Goal: Contribute content: Contribute content

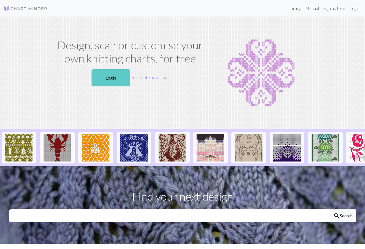
click at [114, 73] on link "Login" at bounding box center [110, 77] width 39 height 17
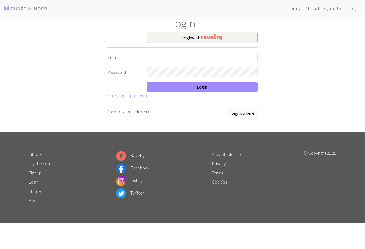
click at [185, 39] on button "Login with" at bounding box center [202, 37] width 111 height 11
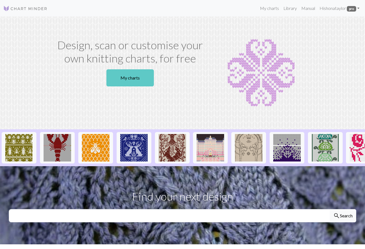
click at [144, 77] on link "My charts" at bounding box center [129, 77] width 47 height 17
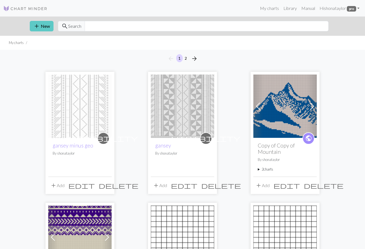
click at [48, 26] on button "add New" at bounding box center [42, 26] width 24 height 10
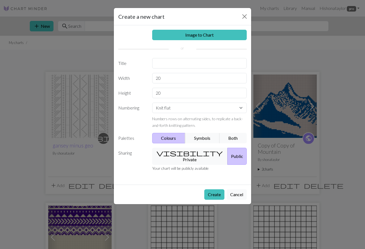
click at [177, 135] on button "Colours" at bounding box center [168, 138] width 33 height 10
click at [181, 149] on button "visibility Private" at bounding box center [190, 156] width 76 height 17
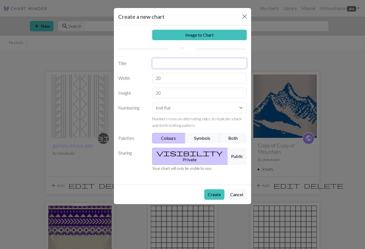
click at [185, 63] on input "text" at bounding box center [199, 63] width 95 height 10
type input "key"
click at [213, 190] on button "Create" at bounding box center [214, 195] width 20 height 10
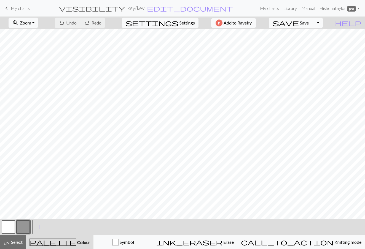
click at [23, 223] on button "button" at bounding box center [23, 227] width 13 height 13
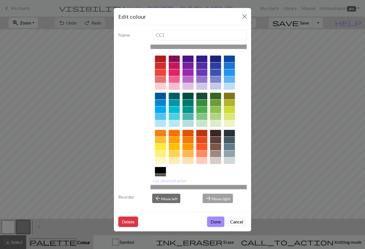
click at [215, 153] on div at bounding box center [215, 154] width 11 height 7
click at [216, 218] on button "Done" at bounding box center [215, 222] width 17 height 10
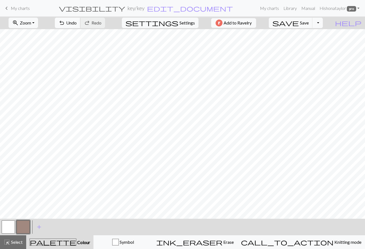
click at [77, 22] on span "Undo" at bounding box center [71, 22] width 10 height 5
click at [10, 225] on button "button" at bounding box center [8, 227] width 13 height 13
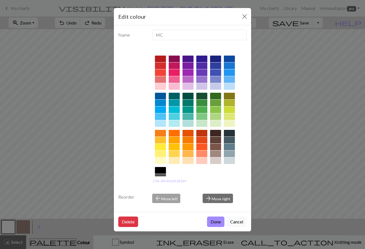
click at [212, 146] on div at bounding box center [215, 147] width 11 height 7
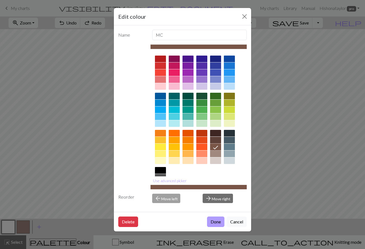
click at [213, 220] on button "Done" at bounding box center [215, 222] width 17 height 10
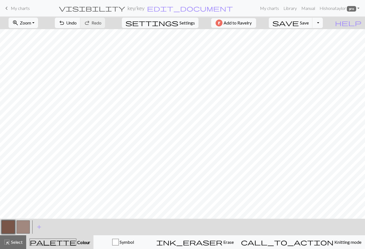
click at [26, 226] on button "button" at bounding box center [23, 227] width 13 height 13
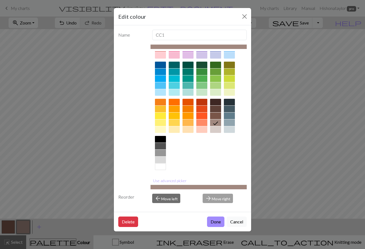
scroll to position [31, 0]
click at [158, 161] on div at bounding box center [160, 160] width 11 height 7
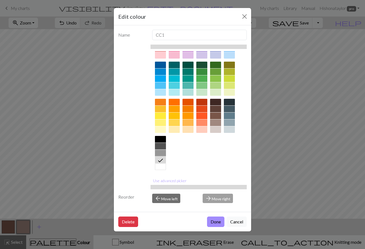
click at [160, 166] on div at bounding box center [160, 167] width 11 height 7
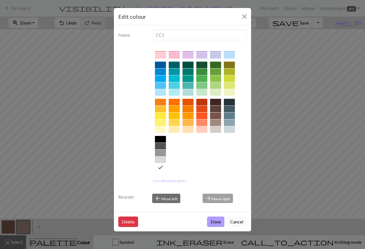
click at [210, 219] on button "Done" at bounding box center [215, 222] width 17 height 10
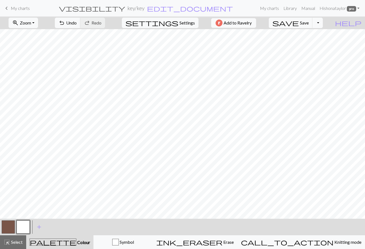
scroll to position [0, 0]
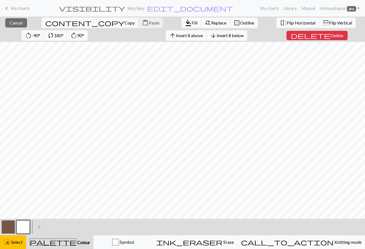
click at [176, 35] on span "Insert 8 above" at bounding box center [189, 35] width 27 height 5
click at [166, 38] on button "arrow_upward Insert 7 above" at bounding box center [186, 35] width 41 height 10
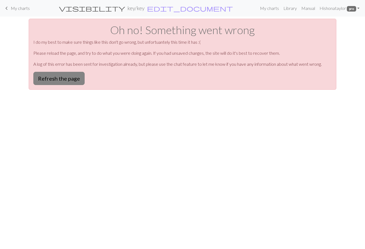
click at [83, 80] on button "Refresh the page" at bounding box center [58, 78] width 51 height 13
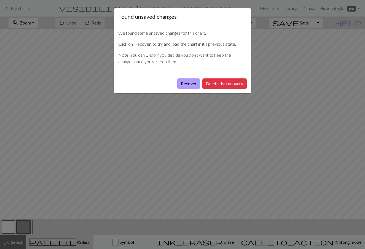
click at [190, 79] on button "Recover" at bounding box center [188, 84] width 23 height 10
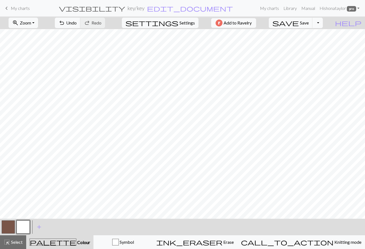
scroll to position [28, 0]
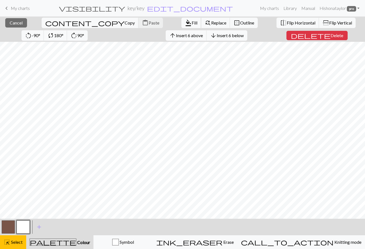
click at [192, 22] on span "Fill" at bounding box center [195, 22] width 6 height 5
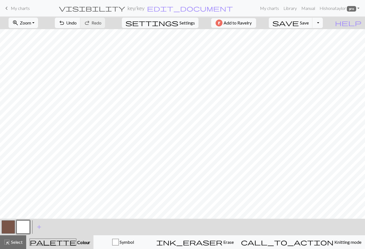
scroll to position [0, 0]
click at [77, 23] on span "Undo" at bounding box center [71, 22] width 10 height 5
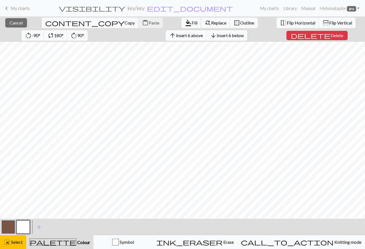
click at [185, 22] on span "format_color_fill" at bounding box center [188, 23] width 7 height 8
click at [217, 33] on span "Insert 2 below" at bounding box center [230, 35] width 27 height 5
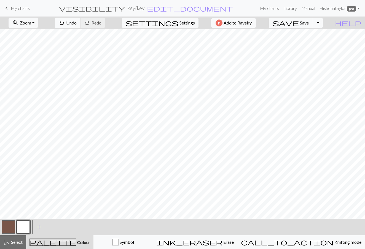
click at [77, 24] on span "Undo" at bounding box center [71, 22] width 10 height 5
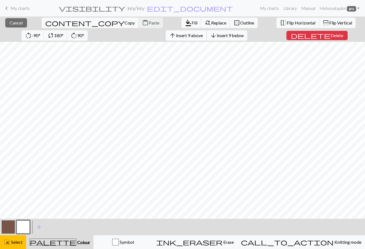
click at [176, 33] on span "Insert 9 above" at bounding box center [189, 35] width 27 height 5
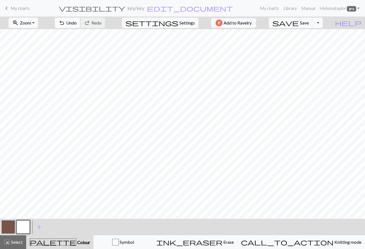
click at [77, 21] on span "Undo" at bounding box center [71, 22] width 10 height 5
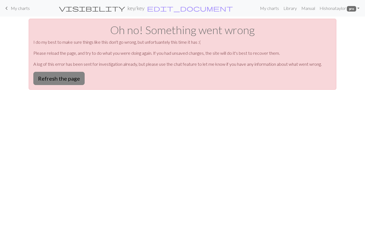
click at [74, 80] on button "Refresh the page" at bounding box center [58, 78] width 51 height 13
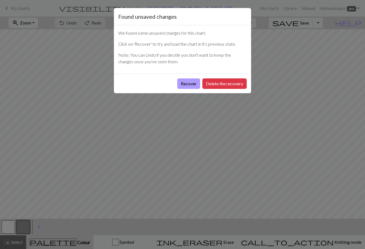
click at [184, 87] on button "Recover" at bounding box center [188, 84] width 23 height 10
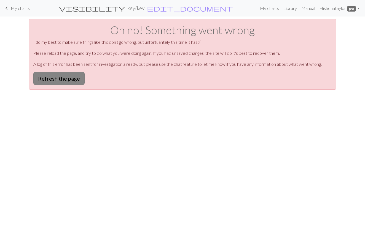
click at [68, 78] on button "Refresh the page" at bounding box center [58, 78] width 51 height 13
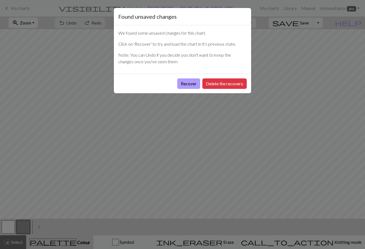
click at [185, 84] on button "Recover" at bounding box center [188, 84] width 23 height 10
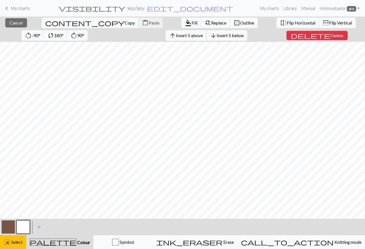
click at [176, 35] on span "Insert 5 above" at bounding box center [189, 35] width 27 height 5
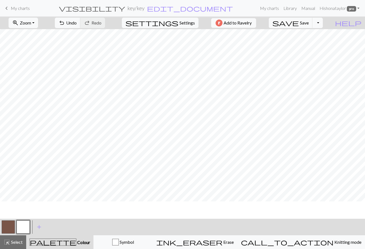
scroll to position [-1, 0]
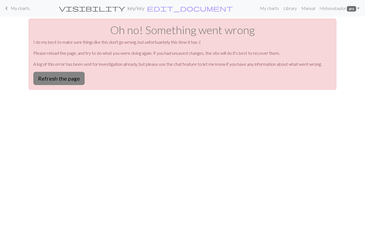
click at [64, 74] on button "Refresh the page" at bounding box center [58, 78] width 51 height 13
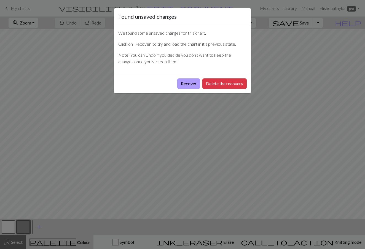
click at [187, 84] on button "Recover" at bounding box center [188, 84] width 23 height 10
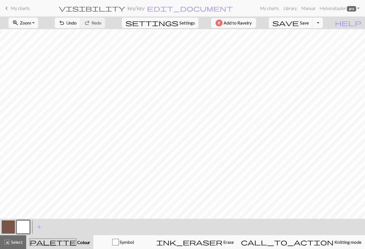
scroll to position [55, 0]
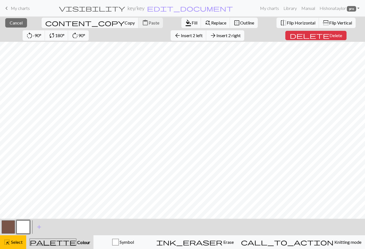
click at [216, 37] on span "Insert 2 right" at bounding box center [228, 35] width 24 height 5
click at [171, 40] on button "arrow_back Insert 2 left" at bounding box center [189, 35] width 36 height 10
click at [13, 20] on span "Cancel" at bounding box center [16, 22] width 13 height 5
click at [329, 34] on span "Delete" at bounding box center [335, 35] width 13 height 5
click at [181, 35] on span "Insert 1 left" at bounding box center [192, 35] width 22 height 5
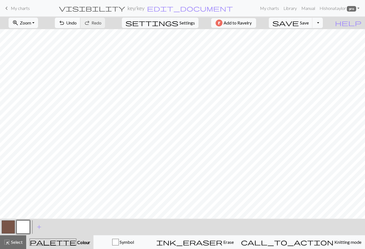
click at [77, 23] on span "Undo" at bounding box center [71, 22] width 10 height 5
click at [77, 20] on span "Undo" at bounding box center [71, 22] width 10 height 5
click at [12, 227] on button "button" at bounding box center [8, 227] width 13 height 13
click at [25, 226] on button "button" at bounding box center [23, 227] width 13 height 13
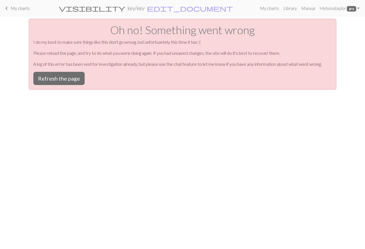
scroll to position [0, 0]
click at [70, 84] on button "Refresh the page" at bounding box center [58, 78] width 51 height 13
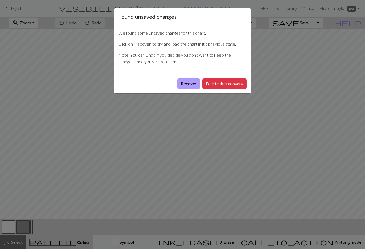
click at [182, 84] on button "Recover" at bounding box center [188, 84] width 23 height 10
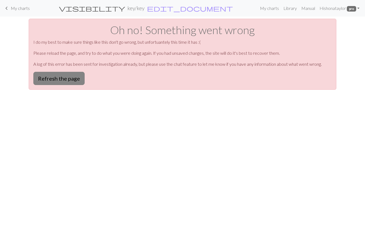
click at [65, 79] on button "Refresh the page" at bounding box center [58, 78] width 51 height 13
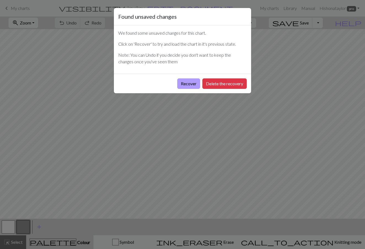
click at [184, 84] on button "Recover" at bounding box center [188, 84] width 23 height 10
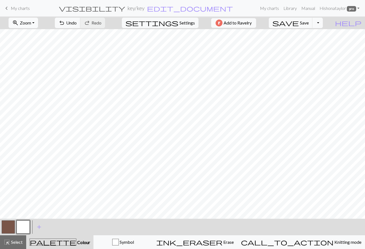
click at [38, 22] on button "zoom_in Zoom Zoom" at bounding box center [23, 23] width 29 height 10
click at [42, 42] on button "Fit width" at bounding box center [31, 43] width 44 height 9
click at [31, 23] on span "Zoom" at bounding box center [25, 22] width 11 height 5
click at [38, 54] on button "Fit height" at bounding box center [31, 52] width 44 height 9
click at [299, 24] on span "save" at bounding box center [285, 23] width 26 height 8
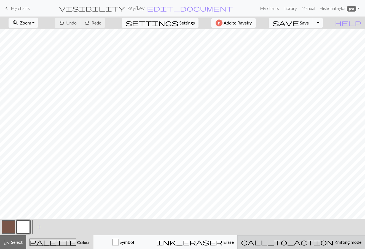
click at [299, 240] on div "call_to_action Knitting mode Knitting mode" at bounding box center [301, 242] width 120 height 7
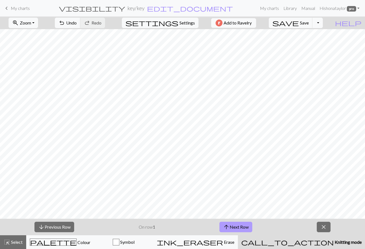
click at [232, 225] on button "arrow_upward Next Row" at bounding box center [235, 227] width 33 height 10
click at [72, 229] on button "arrow_downward Previous Row" at bounding box center [54, 227] width 40 height 10
click at [326, 227] on span "close" at bounding box center [323, 227] width 7 height 8
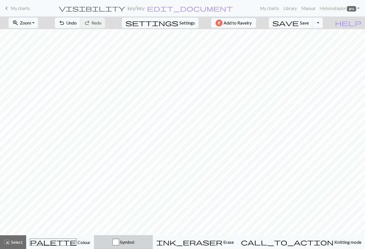
click at [149, 241] on div "Symbol" at bounding box center [124, 242] width 52 height 7
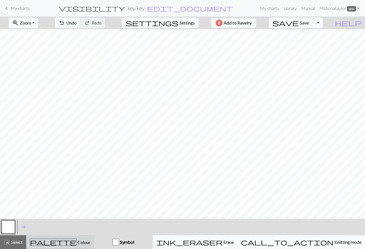
click at [64, 247] on button "palette Colour Colour" at bounding box center [60, 243] width 68 height 14
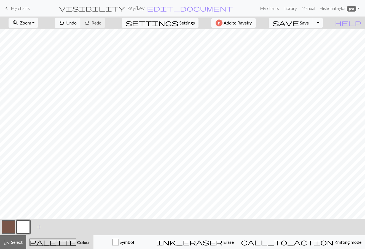
click at [41, 226] on span "add" at bounding box center [39, 227] width 7 height 8
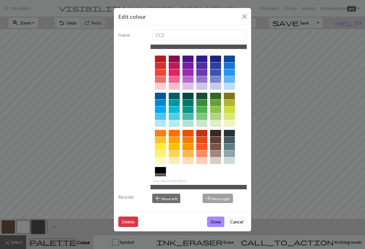
click at [164, 169] on div at bounding box center [160, 170] width 11 height 7
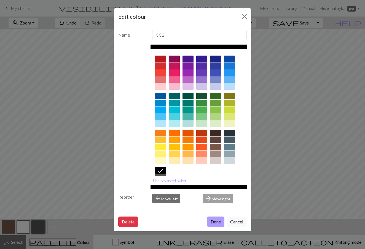
click at [214, 218] on button "Done" at bounding box center [215, 222] width 17 height 10
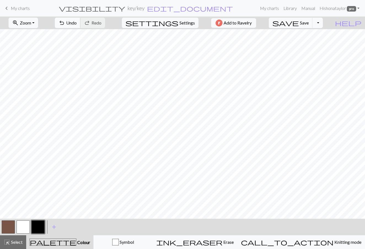
click at [77, 22] on span "Undo" at bounding box center [71, 22] width 10 height 5
click at [77, 25] on span "Undo" at bounding box center [71, 22] width 10 height 5
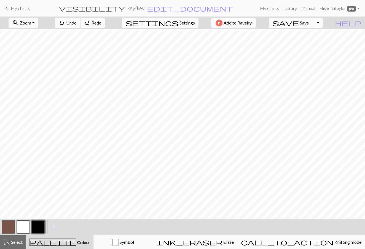
click at [77, 25] on span "Undo" at bounding box center [71, 22] width 10 height 5
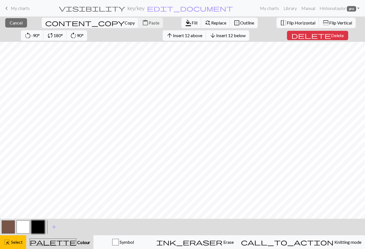
click at [216, 35] on span "Insert 12 below" at bounding box center [230, 35] width 29 height 5
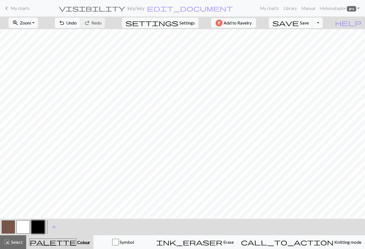
scroll to position [45, 0]
click at [77, 24] on span "Undo" at bounding box center [71, 22] width 10 height 5
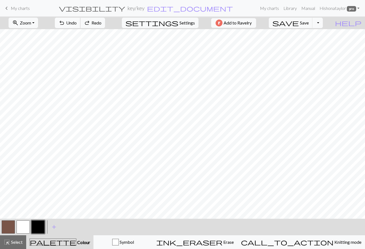
click at [77, 24] on span "Undo" at bounding box center [71, 22] width 10 height 5
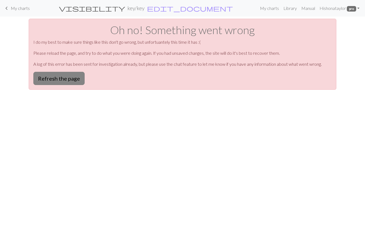
click at [73, 78] on button "Refresh the page" at bounding box center [58, 78] width 51 height 13
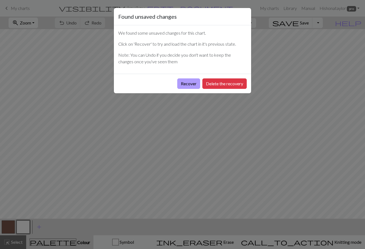
click at [186, 88] on button "Recover" at bounding box center [188, 84] width 23 height 10
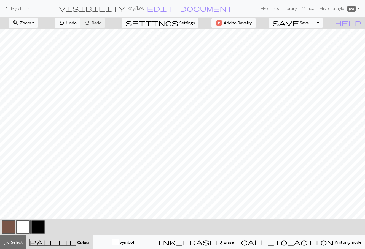
click at [34, 226] on button "button" at bounding box center [37, 227] width 13 height 13
click at [38, 228] on button "button" at bounding box center [37, 227] width 13 height 13
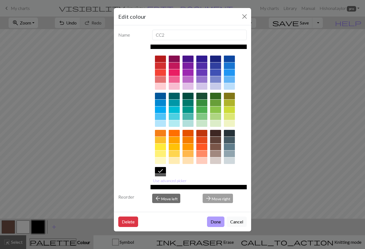
click at [219, 223] on button "Done" at bounding box center [215, 222] width 17 height 10
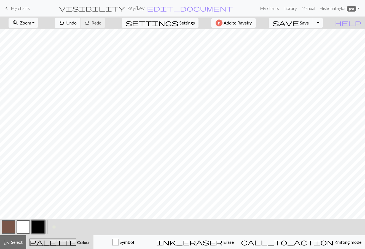
click at [77, 20] on span "Undo" at bounding box center [71, 22] width 10 height 5
click at [77, 24] on span "Undo" at bounding box center [71, 22] width 10 height 5
click at [77, 21] on span "Undo" at bounding box center [71, 22] width 10 height 5
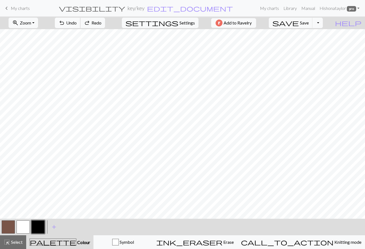
click at [77, 21] on span "Undo" at bounding box center [71, 22] width 10 height 5
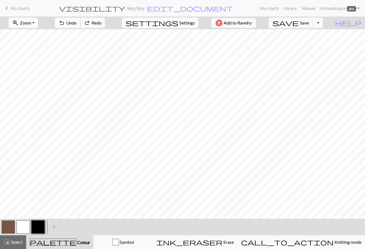
click at [77, 21] on span "Undo" at bounding box center [71, 22] width 10 height 5
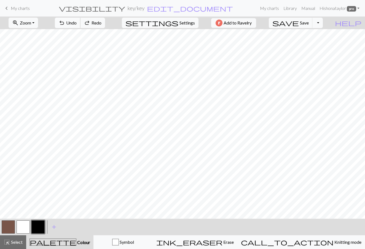
click at [77, 23] on span "Undo" at bounding box center [71, 22] width 10 height 5
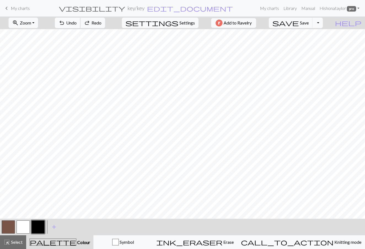
click at [77, 23] on span "Undo" at bounding box center [71, 22] width 10 height 5
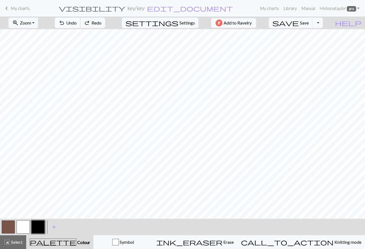
click at [77, 23] on span "Undo" at bounding box center [71, 22] width 10 height 5
click at [24, 8] on span "My charts" at bounding box center [20, 8] width 19 height 5
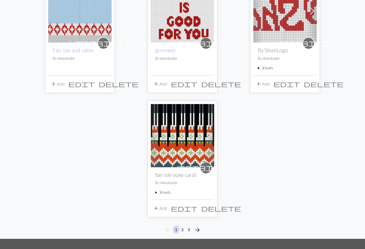
scroll to position [591, 0]
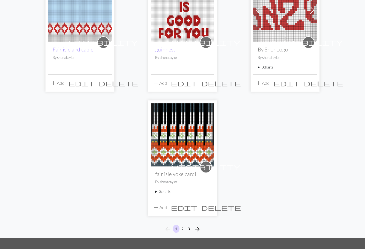
click at [182, 229] on button "2" at bounding box center [182, 229] width 7 height 8
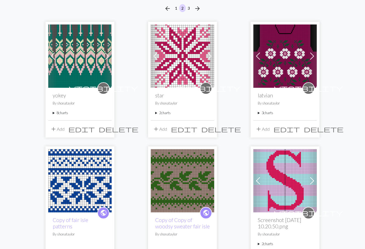
scroll to position [55, 0]
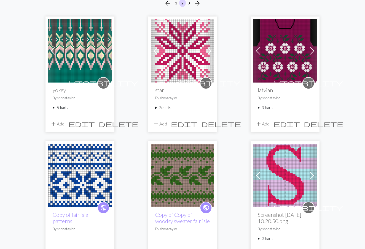
click at [56, 109] on summary "8 charts" at bounding box center [80, 107] width 55 height 5
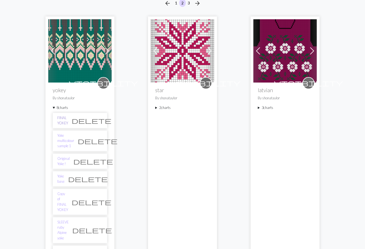
click at [61, 119] on link "FINAL YOKEY" at bounding box center [62, 120] width 11 height 10
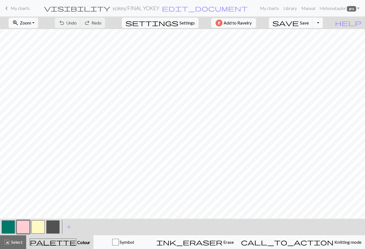
scroll to position [59, 0]
click at [21, 11] on link "keyboard_arrow_left My charts" at bounding box center [16, 8] width 26 height 9
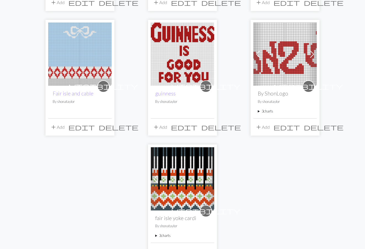
scroll to position [582, 0]
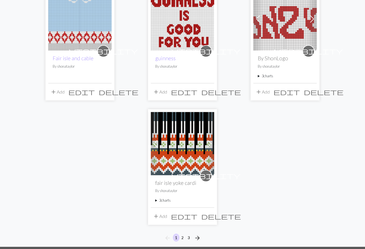
click at [163, 200] on summary "3 charts" at bounding box center [182, 200] width 55 height 5
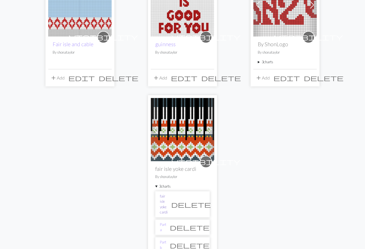
scroll to position [639, 0]
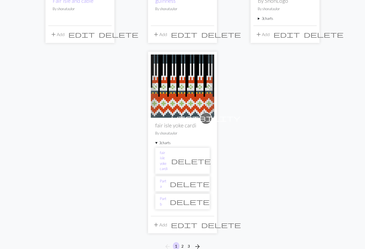
click at [183, 243] on button "2" at bounding box center [182, 247] width 7 height 8
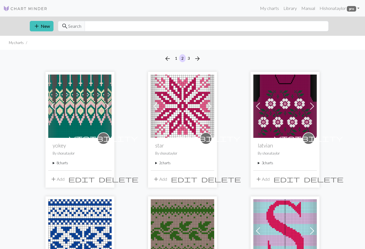
click at [55, 163] on summary "8 charts" at bounding box center [80, 163] width 55 height 5
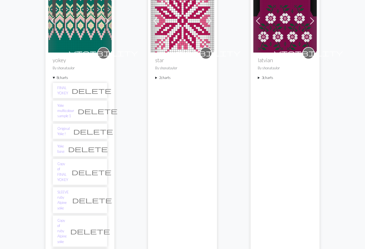
scroll to position [111, 0]
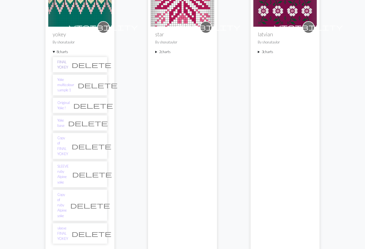
click at [64, 65] on link "FINAL YOKEY" at bounding box center [62, 65] width 11 height 10
click at [63, 79] on link "Yoke multicolour sample 1" at bounding box center [65, 85] width 17 height 16
click at [63, 100] on link "Original Yoke !" at bounding box center [63, 105] width 12 height 10
click at [64, 118] on link "Yoke base" at bounding box center [60, 123] width 7 height 10
click at [65, 136] on link "Copy of FINAL YOKEY" at bounding box center [62, 146] width 11 height 21
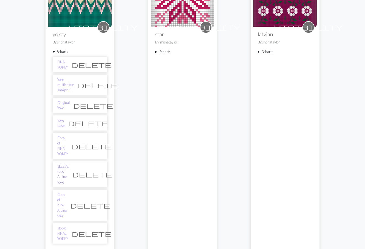
click at [64, 164] on link "SLEEVE ruby Alpine yoke" at bounding box center [62, 174] width 11 height 21
click at [63, 192] on link "Copy of ruby Alpine yoke" at bounding box center [61, 205] width 9 height 26
click at [66, 226] on link "sleeve FINAL YOKEY" at bounding box center [62, 234] width 11 height 16
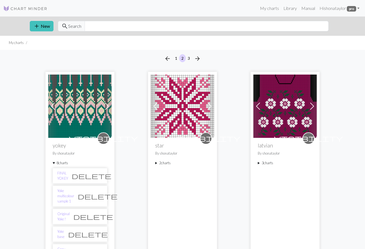
scroll to position [1, 0]
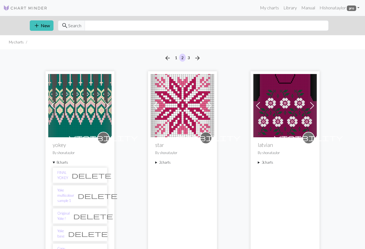
click at [25, 10] on img at bounding box center [25, 8] width 44 height 7
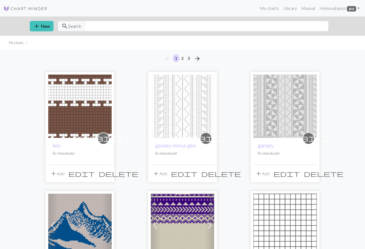
click at [71, 111] on img at bounding box center [79, 106] width 63 height 63
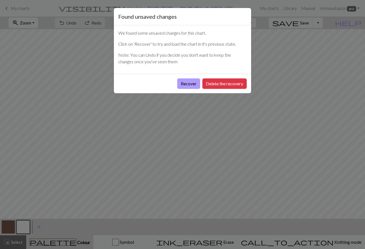
click at [193, 83] on button "Recover" at bounding box center [188, 84] width 23 height 10
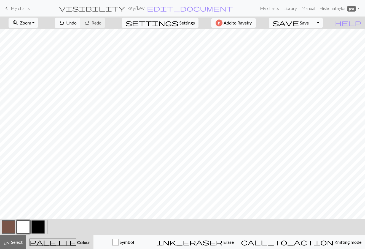
click at [37, 226] on button "button" at bounding box center [37, 227] width 13 height 13
click at [45, 227] on div at bounding box center [38, 227] width 15 height 15
click at [43, 226] on button "button" at bounding box center [37, 227] width 13 height 13
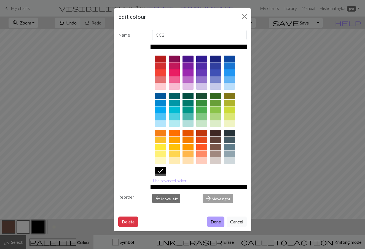
click at [211, 225] on button "Done" at bounding box center [215, 222] width 17 height 10
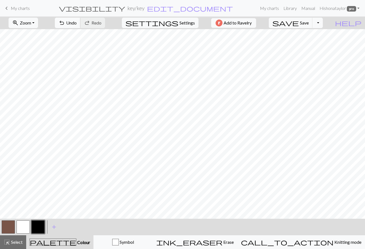
click at [77, 21] on span "Undo" at bounding box center [71, 22] width 10 height 5
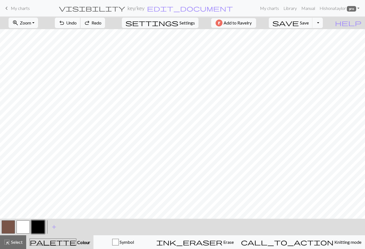
click at [77, 21] on span "Undo" at bounding box center [71, 22] width 10 height 5
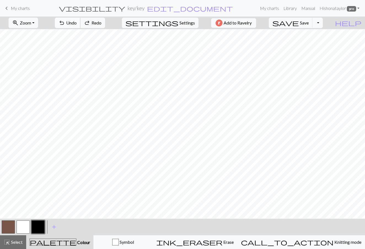
click at [77, 21] on span "Undo" at bounding box center [71, 22] width 10 height 5
click at [65, 22] on span "undo" at bounding box center [61, 23] width 7 height 8
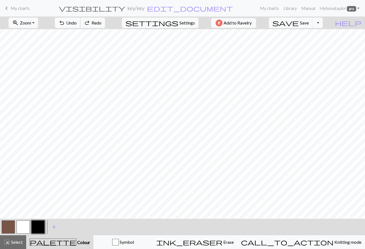
click at [65, 22] on span "undo" at bounding box center [61, 23] width 7 height 8
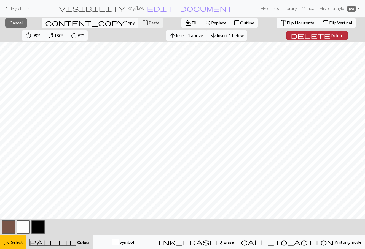
click at [330, 36] on span "Delete" at bounding box center [336, 35] width 13 height 5
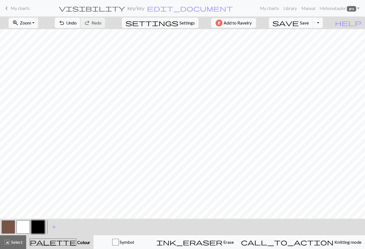
click at [80, 19] on button "undo Undo Undo" at bounding box center [68, 23] width 26 height 10
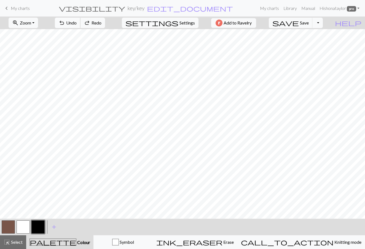
click at [80, 19] on button "undo Undo Undo" at bounding box center [68, 23] width 26 height 10
click at [77, 22] on span "Undo" at bounding box center [71, 22] width 10 height 5
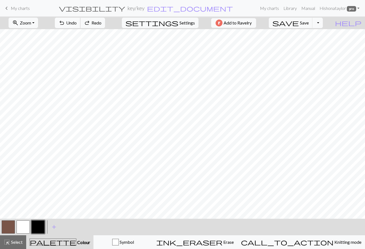
click at [77, 22] on span "Undo" at bounding box center [71, 22] width 10 height 5
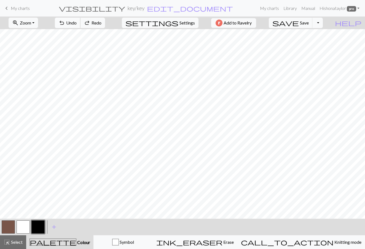
click at [77, 22] on span "Undo" at bounding box center [71, 22] width 10 height 5
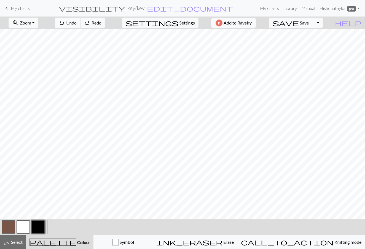
click at [77, 22] on span "Undo" at bounding box center [71, 22] width 10 height 5
click at [77, 24] on span "Undo" at bounding box center [71, 22] width 10 height 5
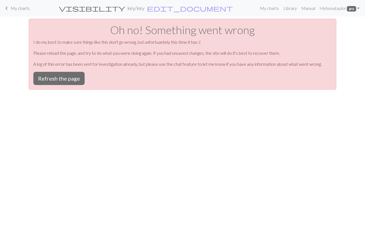
scroll to position [0, 0]
click at [66, 83] on button "Refresh the page" at bounding box center [58, 78] width 51 height 13
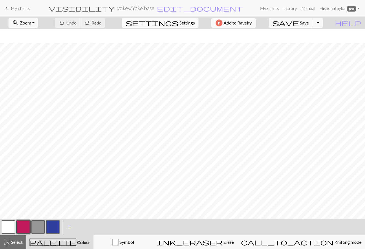
scroll to position [32, 0]
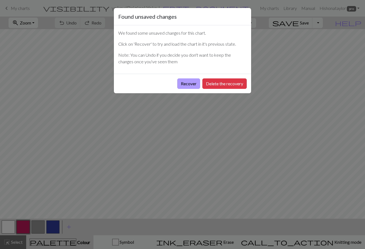
click at [197, 82] on button "Recover" at bounding box center [188, 84] width 23 height 10
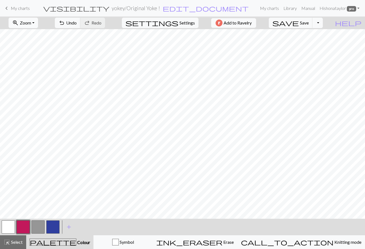
click at [38, 26] on button "zoom_in Zoom Zoom" at bounding box center [23, 23] width 29 height 10
click at [44, 43] on button "Fit width" at bounding box center [31, 43] width 44 height 9
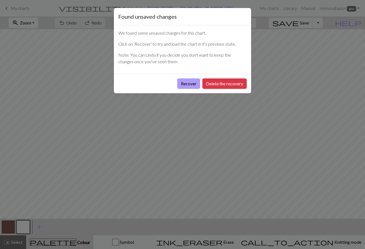
click at [179, 79] on button "Recover" at bounding box center [188, 84] width 23 height 10
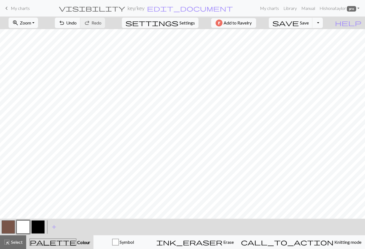
click at [37, 229] on button "button" at bounding box center [37, 227] width 13 height 13
click at [77, 23] on span "Undo" at bounding box center [71, 22] width 10 height 5
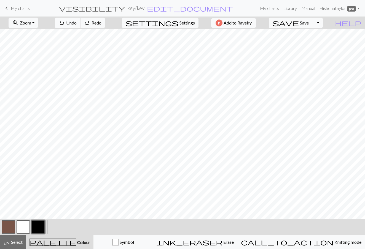
click at [77, 23] on span "Undo" at bounding box center [71, 22] width 10 height 5
click at [100, 23] on div "undo Undo Undo redo Redo Redo" at bounding box center [80, 23] width 58 height 13
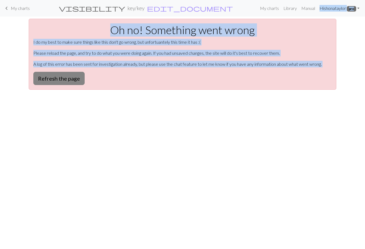
click at [69, 78] on button "Refresh the page" at bounding box center [58, 78] width 51 height 13
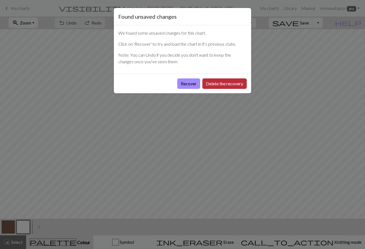
click at [220, 85] on button "Delete the recovery" at bounding box center [224, 84] width 44 height 10
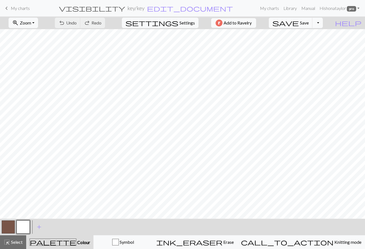
click at [24, 10] on span "My charts" at bounding box center [20, 8] width 19 height 5
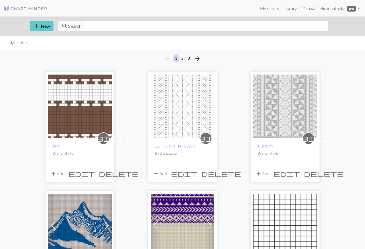
click at [45, 23] on button "add New" at bounding box center [42, 26] width 24 height 10
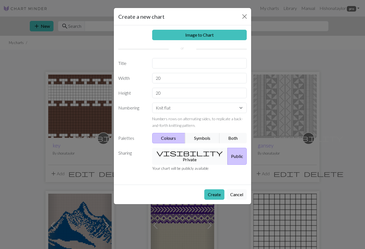
click at [190, 150] on button "visibility Private" at bounding box center [190, 156] width 76 height 17
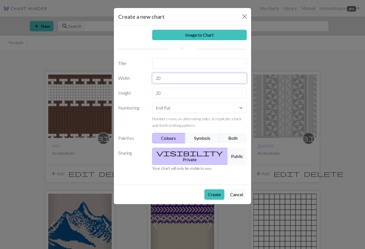
drag, startPoint x: 181, startPoint y: 77, endPoint x: 150, endPoint y: 80, distance: 31.3
click at [150, 80] on div "20" at bounding box center [199, 78] width 101 height 10
click at [167, 91] on input "20" at bounding box center [199, 93] width 95 height 10
type input "2"
type input "50"
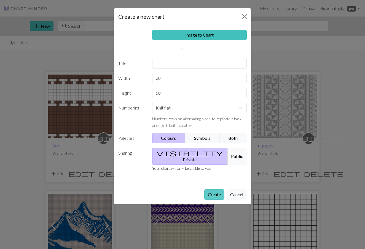
click at [215, 190] on button "Create" at bounding box center [214, 195] width 20 height 10
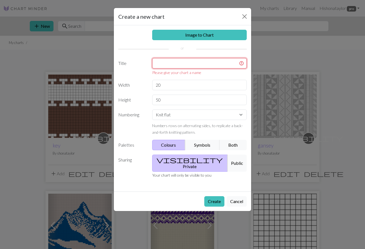
click at [194, 67] on input "text" at bounding box center [199, 63] width 95 height 10
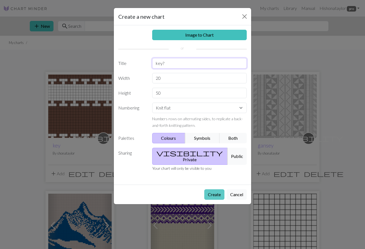
type input "key?"
click at [215, 190] on button "Create" at bounding box center [214, 195] width 20 height 10
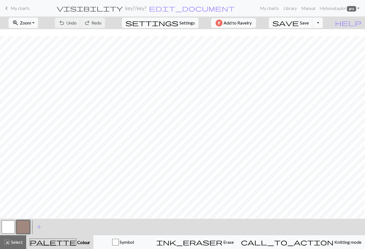
scroll to position [85, 0]
click at [8, 225] on button "button" at bounding box center [8, 227] width 13 height 13
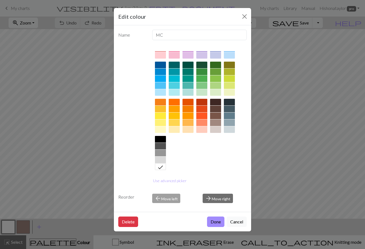
scroll to position [31, 0]
click at [218, 120] on div at bounding box center [215, 123] width 11 height 7
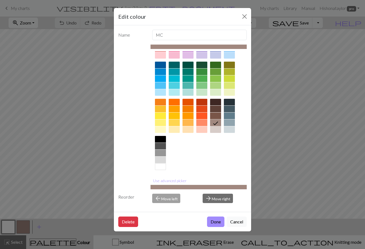
click at [217, 116] on div at bounding box center [215, 116] width 11 height 7
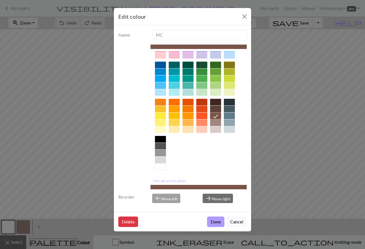
click at [218, 220] on button "Done" at bounding box center [215, 222] width 17 height 10
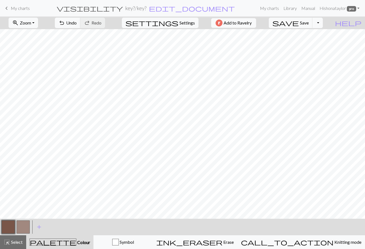
click at [21, 228] on button "button" at bounding box center [23, 227] width 13 height 13
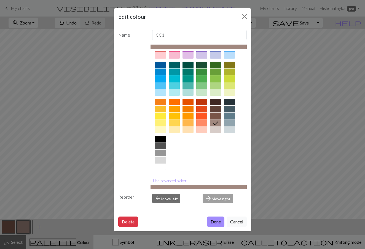
click at [160, 167] on div at bounding box center [160, 167] width 11 height 7
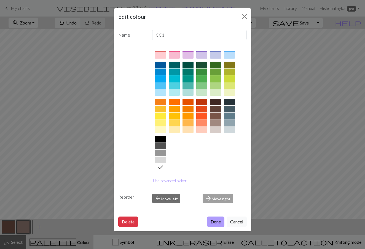
click at [215, 225] on button "Done" at bounding box center [215, 222] width 17 height 10
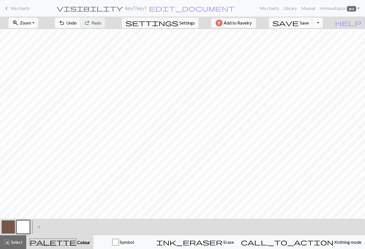
scroll to position [111, 0]
click at [77, 20] on span "Undo" at bounding box center [71, 22] width 10 height 5
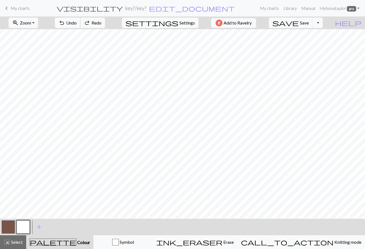
click at [77, 20] on span "Undo" at bounding box center [71, 22] width 10 height 5
click at [25, 8] on span "My charts" at bounding box center [20, 8] width 19 height 5
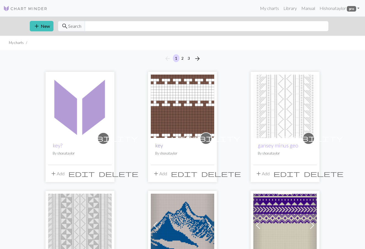
click at [163, 146] on link "key" at bounding box center [159, 145] width 8 height 6
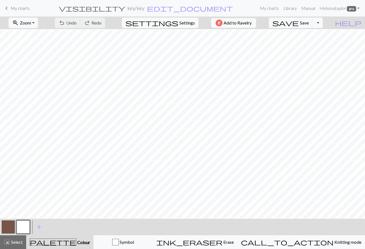
scroll to position [55, 0]
click at [39, 230] on span "add" at bounding box center [39, 227] width 7 height 8
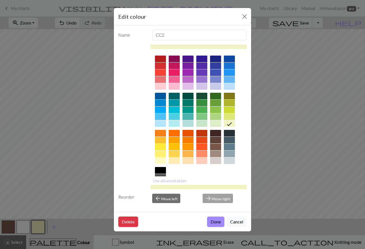
click at [160, 169] on div at bounding box center [160, 170] width 11 height 7
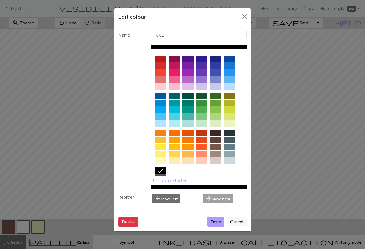
click at [212, 218] on button "Done" at bounding box center [215, 222] width 17 height 10
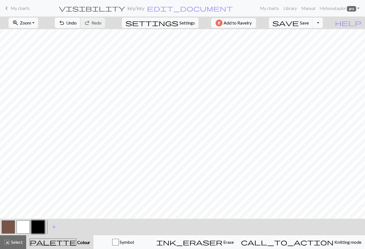
click at [77, 23] on span "Undo" at bounding box center [71, 22] width 10 height 5
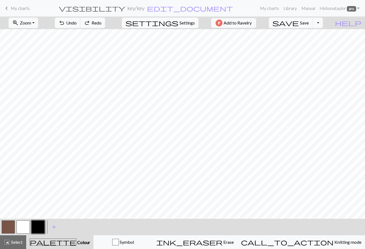
scroll to position [0, 0]
click at [80, 26] on button "undo Undo Undo" at bounding box center [68, 23] width 26 height 10
click at [26, 8] on span "My charts" at bounding box center [20, 8] width 19 height 5
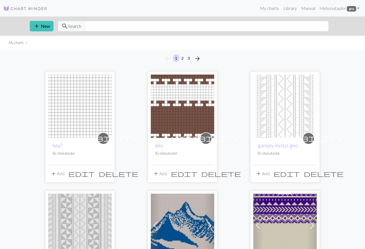
click at [70, 117] on img at bounding box center [79, 106] width 63 height 63
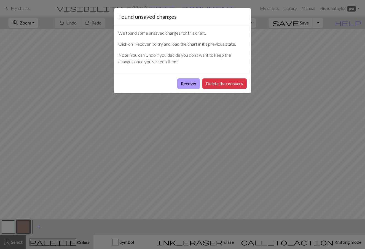
click at [196, 83] on button "Recover" at bounding box center [188, 84] width 23 height 10
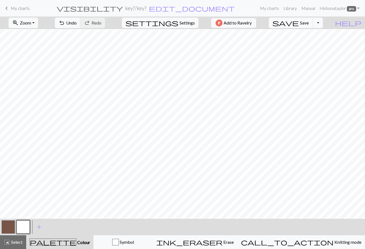
scroll to position [111, 0]
click at [2, 227] on button "button" at bounding box center [8, 227] width 13 height 13
click at [11, 226] on button "button" at bounding box center [8, 227] width 13 height 13
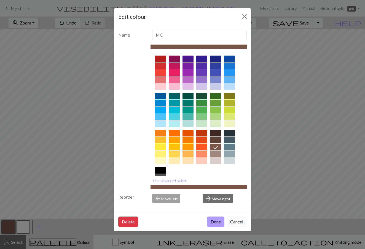
click at [215, 224] on button "Done" at bounding box center [215, 222] width 17 height 10
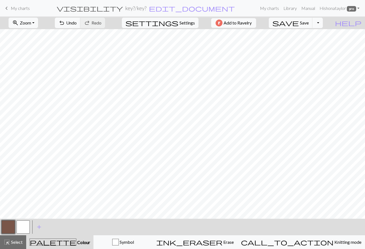
click at [26, 223] on button "button" at bounding box center [23, 227] width 13 height 13
click at [40, 228] on span "add" at bounding box center [39, 227] width 7 height 8
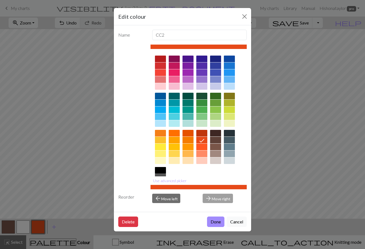
click at [157, 171] on div at bounding box center [160, 170] width 11 height 7
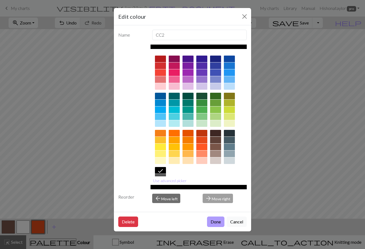
click at [211, 220] on button "Done" at bounding box center [215, 222] width 17 height 10
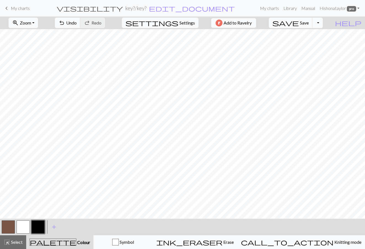
scroll to position [0, 0]
click at [23, 224] on button "button" at bounding box center [23, 227] width 13 height 13
click at [24, 228] on button "button" at bounding box center [23, 227] width 13 height 13
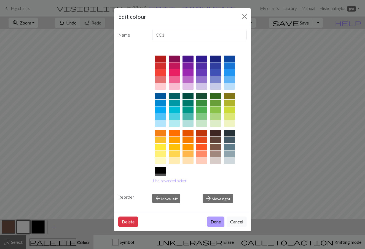
click at [208, 223] on button "Done" at bounding box center [215, 222] width 17 height 10
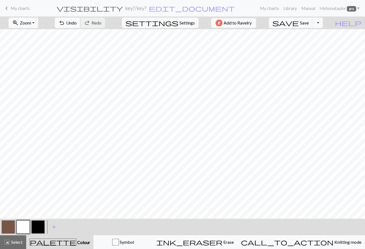
click at [80, 19] on button "undo Undo Undo" at bounding box center [68, 23] width 26 height 10
click at [36, 230] on button "button" at bounding box center [37, 227] width 13 height 13
click at [77, 22] on span "Undo" at bounding box center [71, 22] width 10 height 5
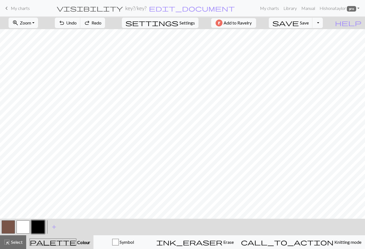
click at [10, 227] on button "button" at bounding box center [8, 227] width 13 height 13
click at [28, 225] on button "button" at bounding box center [23, 227] width 13 height 13
click at [77, 25] on span "Undo" at bounding box center [71, 22] width 10 height 5
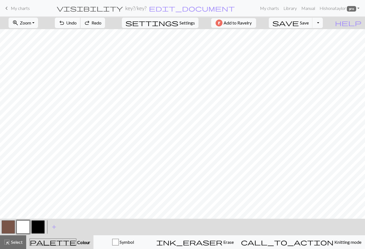
click at [77, 21] on span "Undo" at bounding box center [71, 22] width 10 height 5
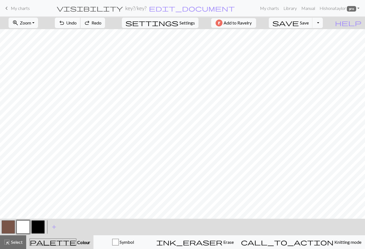
click at [77, 21] on span "Undo" at bounding box center [71, 22] width 10 height 5
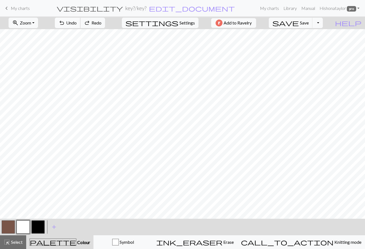
click at [77, 21] on span "Undo" at bounding box center [71, 22] width 10 height 5
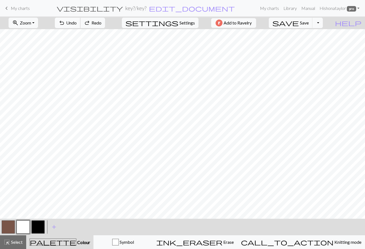
click at [77, 21] on span "Undo" at bounding box center [71, 22] width 10 height 5
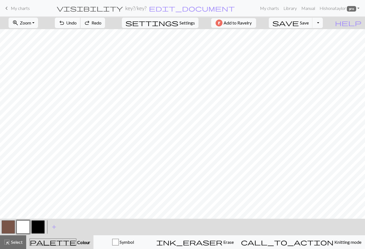
click at [77, 21] on span "Undo" at bounding box center [71, 22] width 10 height 5
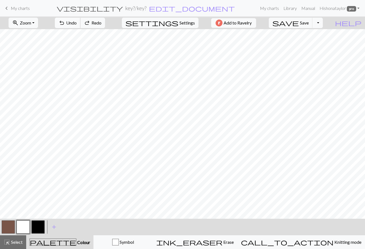
click at [77, 21] on span "Undo" at bounding box center [71, 22] width 10 height 5
click at [90, 24] on span "redo" at bounding box center [87, 23] width 7 height 8
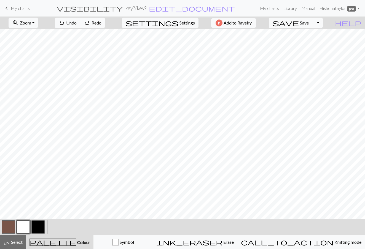
click at [90, 24] on span "redo" at bounding box center [87, 23] width 7 height 8
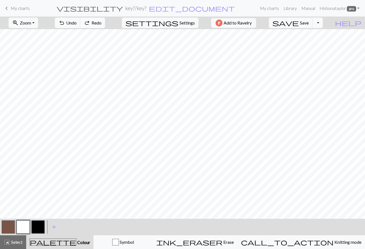
click at [90, 24] on span "redo" at bounding box center [87, 23] width 7 height 8
click at [41, 224] on button "button" at bounding box center [37, 227] width 13 height 13
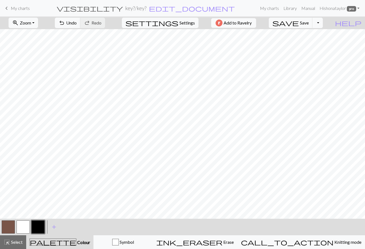
click at [23, 225] on button "button" at bounding box center [23, 227] width 13 height 13
click at [80, 23] on button "undo Undo Undo" at bounding box center [68, 23] width 26 height 10
click at [77, 23] on span "Undo" at bounding box center [71, 22] width 10 height 5
